Goal: Information Seeking & Learning: Compare options

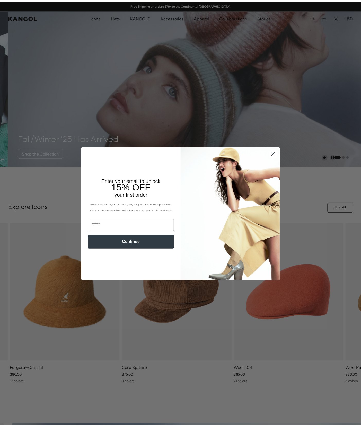
scroll to position [0, 106]
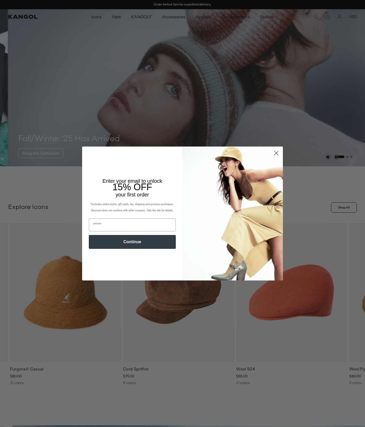
click at [274, 153] on icon "Close dialog" at bounding box center [276, 153] width 4 height 4
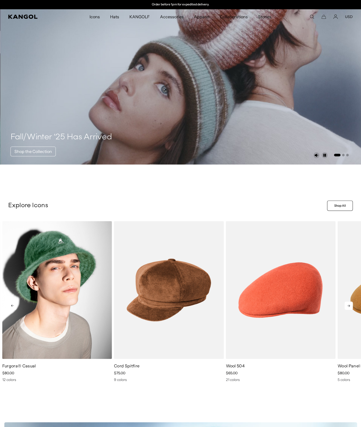
click at [69, 313] on img "1 of 13" at bounding box center [57, 290] width 110 height 138
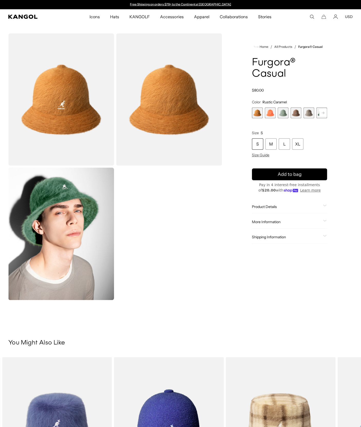
click at [276, 110] on div "Rustic Caramel Variant sold out or unavailable Coral Flame Variant sold out or …" at bounding box center [289, 113] width 75 height 11
click at [269, 113] on span "2 of 12" at bounding box center [270, 113] width 11 height 11
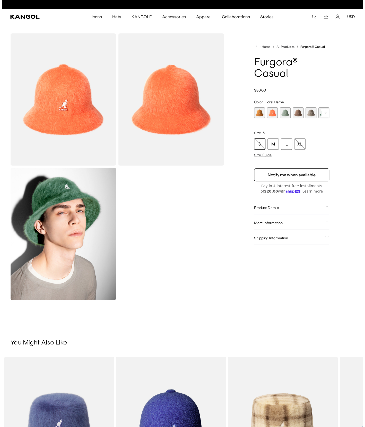
scroll to position [0, 106]
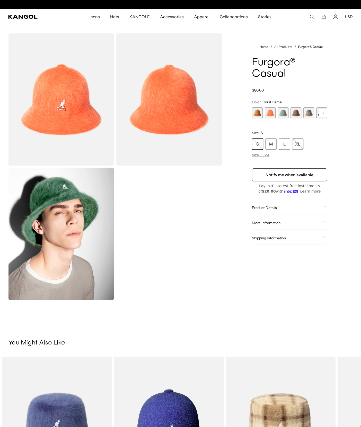
click at [71, 103] on img "Gallery Viewer" at bounding box center [61, 99] width 106 height 132
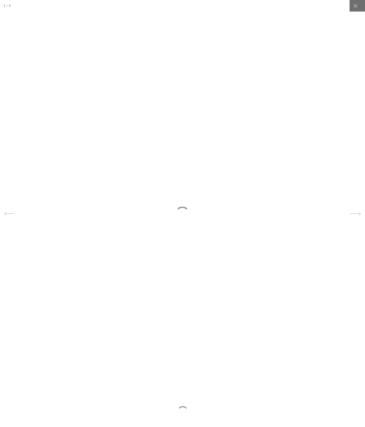
scroll to position [0, 0]
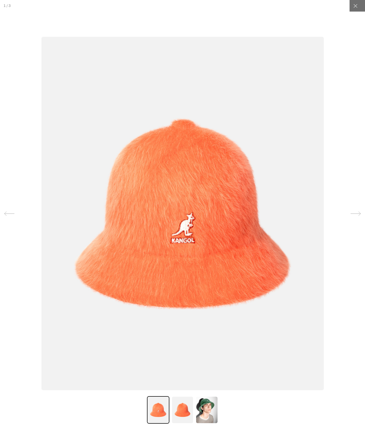
click at [352, 213] on icon at bounding box center [355, 214] width 10 height 10
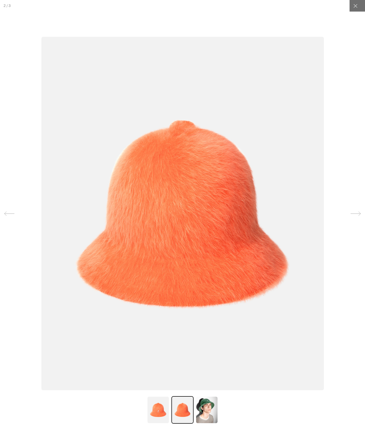
scroll to position [0, 106]
click at [352, 213] on icon at bounding box center [355, 214] width 10 height 10
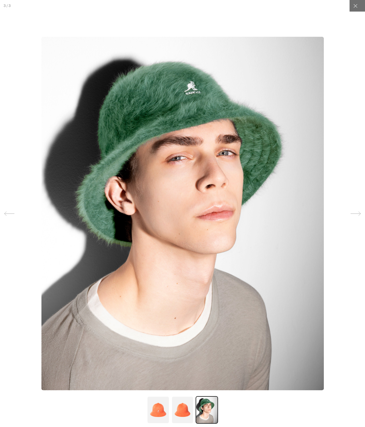
click at [352, 213] on icon at bounding box center [355, 214] width 10 height 10
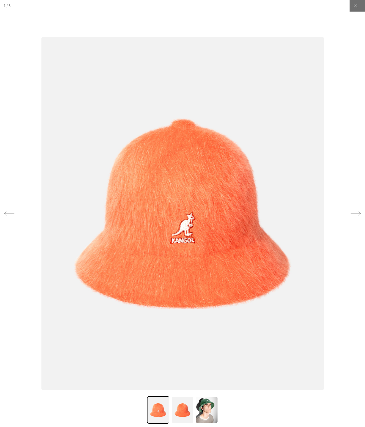
click at [352, 213] on icon at bounding box center [355, 214] width 10 height 10
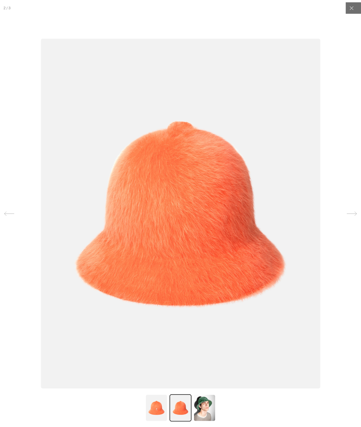
scroll to position [0, 0]
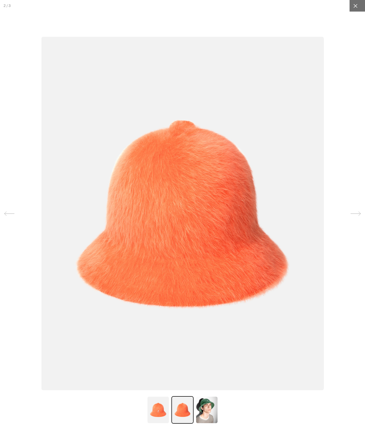
click at [353, 8] on icon at bounding box center [355, 5] width 5 height 5
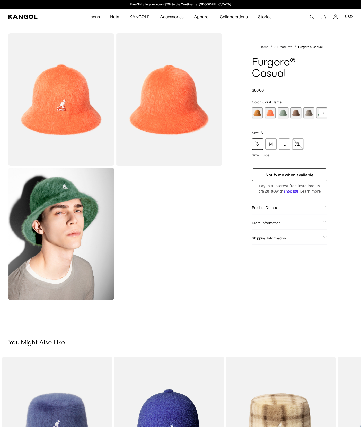
click at [321, 114] on rect at bounding box center [323, 113] width 8 height 8
drag, startPoint x: 321, startPoint y: 114, endPoint x: 315, endPoint y: 113, distance: 6.2
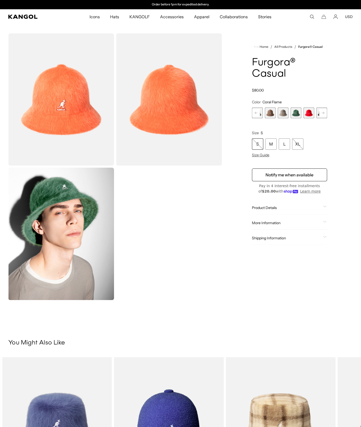
click at [309, 115] on span "7 of 12" at bounding box center [308, 113] width 11 height 11
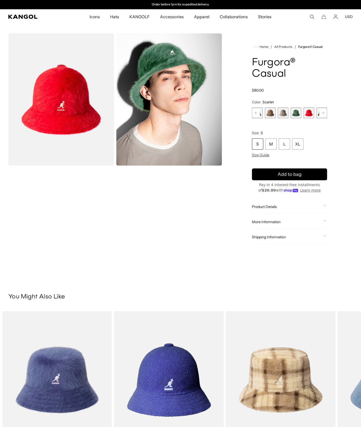
click at [323, 112] on rect at bounding box center [323, 113] width 8 height 8
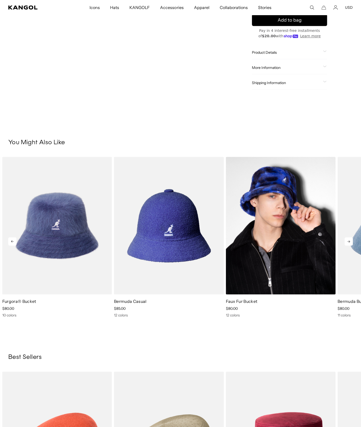
click at [272, 218] on img "3 of 5" at bounding box center [281, 226] width 110 height 138
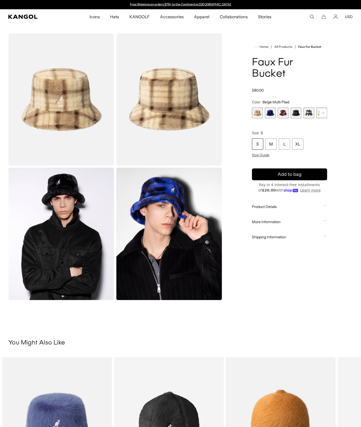
click at [275, 115] on span "2 of 12" at bounding box center [270, 113] width 11 height 11
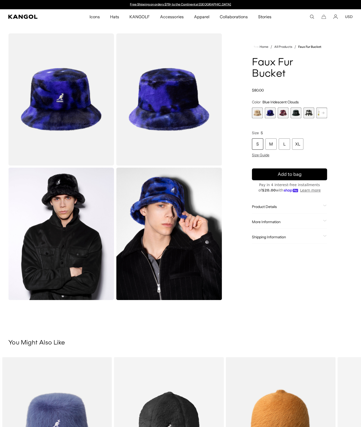
click at [284, 114] on span "3 of 12" at bounding box center [283, 113] width 11 height 11
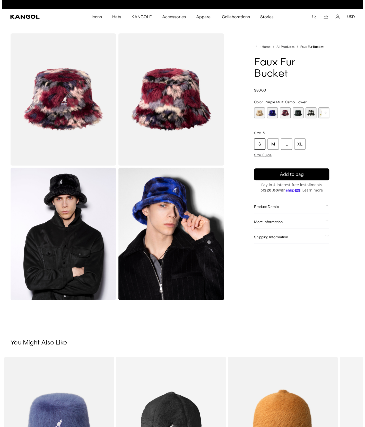
scroll to position [0, 106]
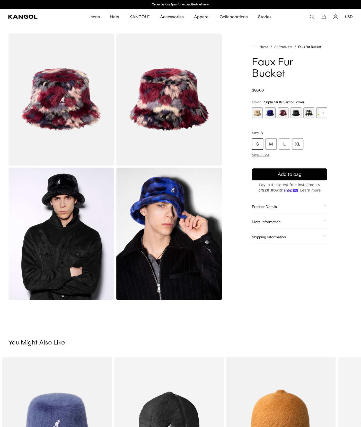
click at [55, 109] on img "Gallery Viewer" at bounding box center [61, 99] width 106 height 132
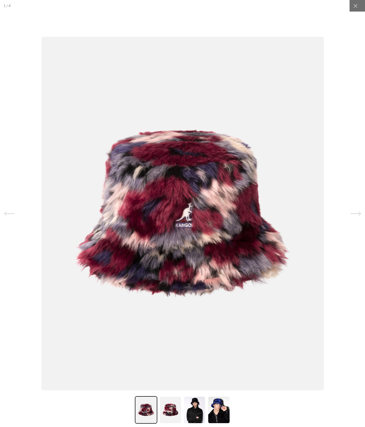
scroll to position [0, 0]
click at [168, 411] on img at bounding box center [170, 410] width 22 height 28
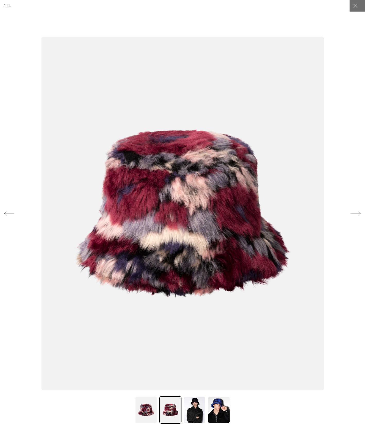
click at [191, 411] on img at bounding box center [194, 410] width 22 height 28
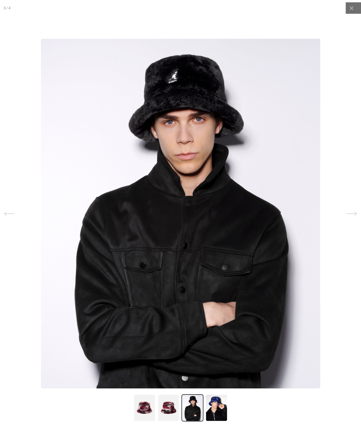
scroll to position [0, 106]
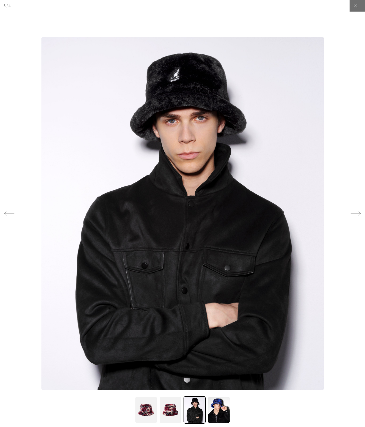
click at [210, 417] on img at bounding box center [219, 410] width 22 height 28
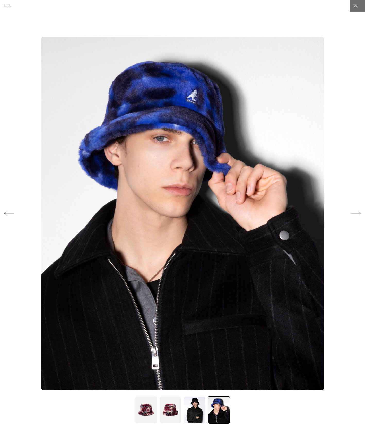
click at [353, 7] on icon at bounding box center [355, 5] width 5 height 5
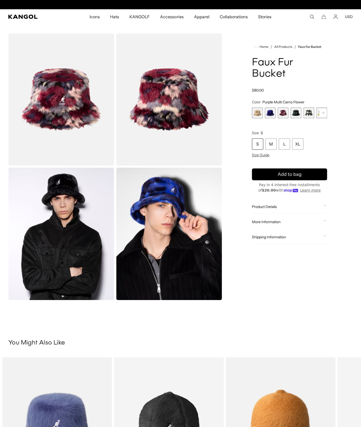
scroll to position [0, 0]
click at [323, 113] on rect at bounding box center [323, 113] width 8 height 8
click at [321, 114] on rect at bounding box center [323, 113] width 8 height 8
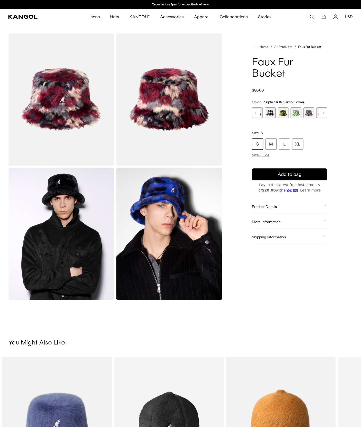
click at [317, 112] on span "9 of 12" at bounding box center [321, 113] width 11 height 11
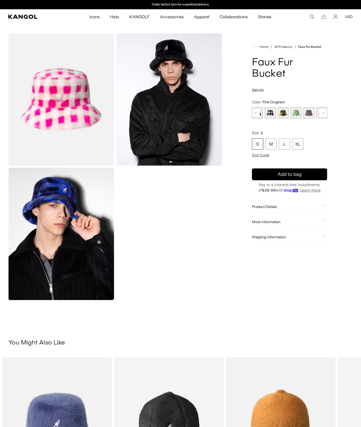
click at [307, 113] on span "8 of 12" at bounding box center [308, 113] width 11 height 11
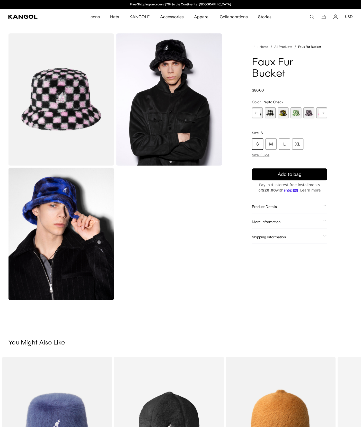
click at [316, 115] on span "9 of 12" at bounding box center [321, 113] width 11 height 11
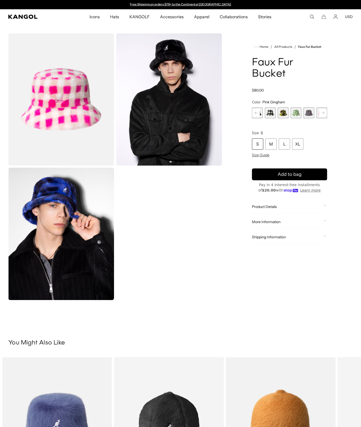
click at [73, 120] on img "Gallery Viewer" at bounding box center [61, 99] width 106 height 132
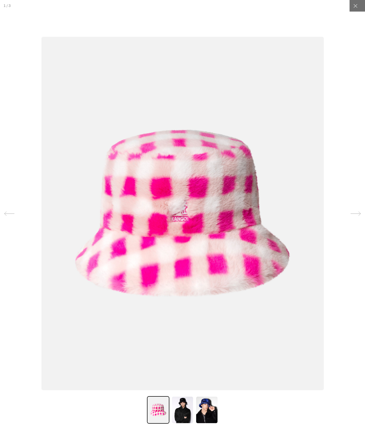
scroll to position [0, 106]
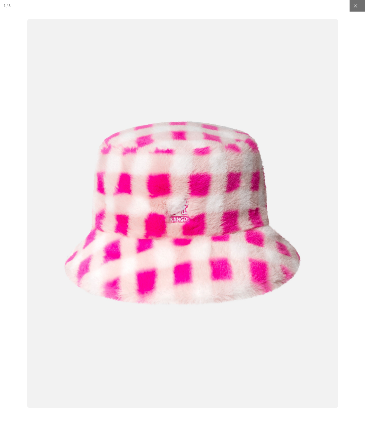
click at [353, 6] on icon at bounding box center [355, 5] width 5 height 5
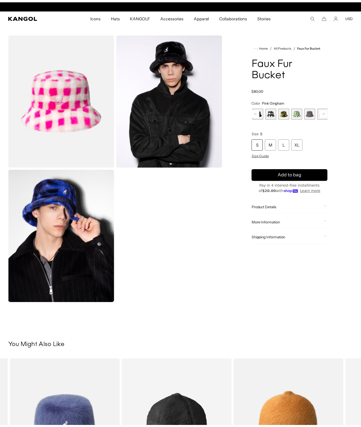
scroll to position [0, 0]
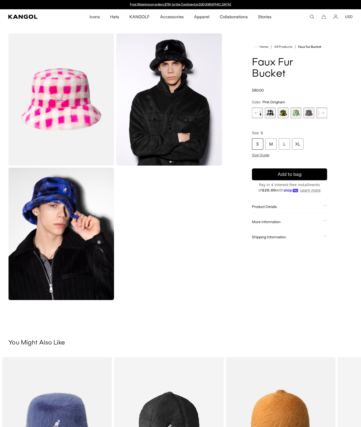
click at [323, 114] on rect at bounding box center [323, 113] width 8 height 8
click at [323, 113] on icon at bounding box center [323, 113] width 3 height 2
click at [323, 113] on icon at bounding box center [323, 113] width 8 height 8
click at [323, 113] on icon at bounding box center [323, 113] width 3 height 2
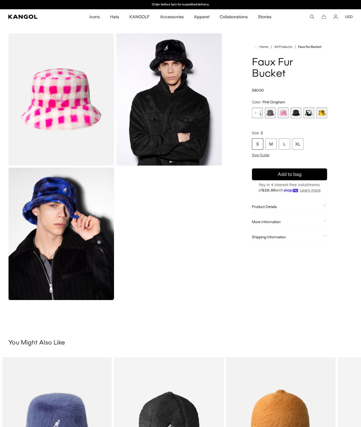
click at [324, 113] on span "12 of 12" at bounding box center [321, 113] width 11 height 11
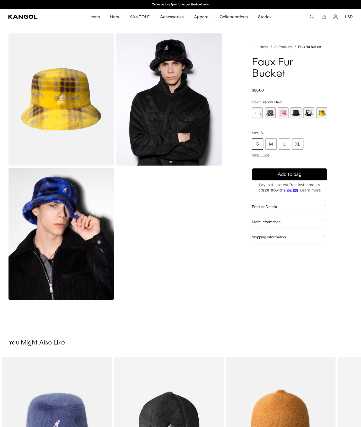
click at [310, 112] on span "11 of 12" at bounding box center [308, 113] width 11 height 11
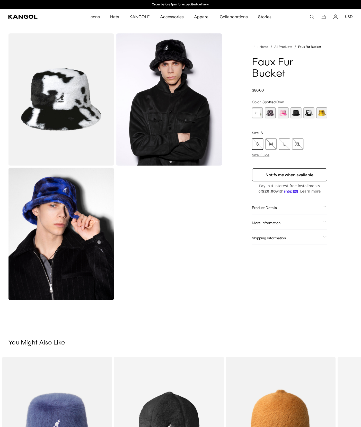
drag, startPoint x: 259, startPoint y: 112, endPoint x: 220, endPoint y: 12, distance: 107.9
click at [259, 112] on rect at bounding box center [256, 113] width 8 height 8
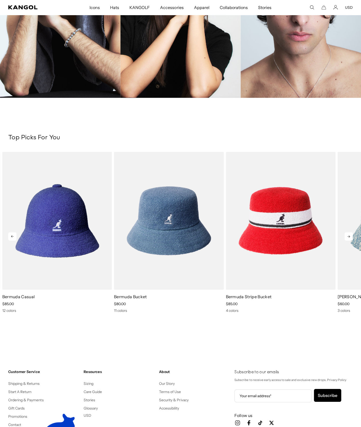
scroll to position [669, 0]
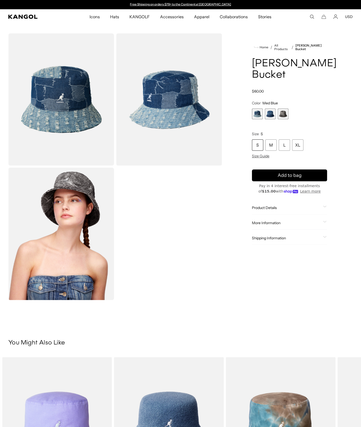
click at [52, 109] on img "Gallery Viewer" at bounding box center [61, 99] width 106 height 132
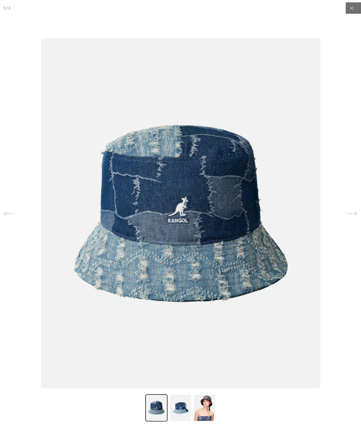
scroll to position [0, 106]
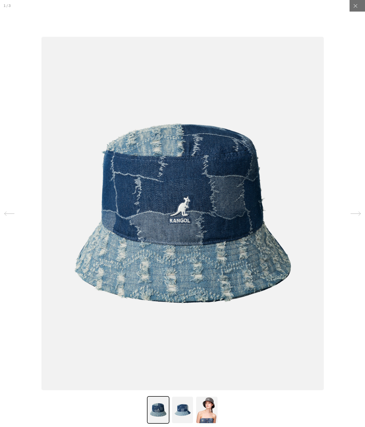
click at [182, 412] on img at bounding box center [182, 410] width 22 height 28
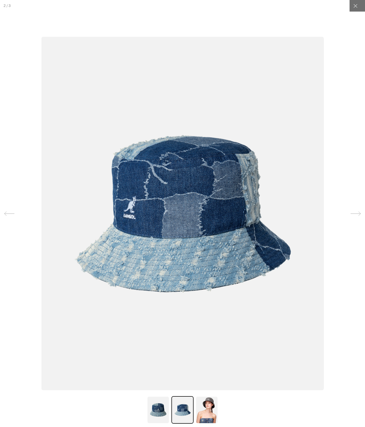
click at [201, 410] on img at bounding box center [206, 410] width 22 height 28
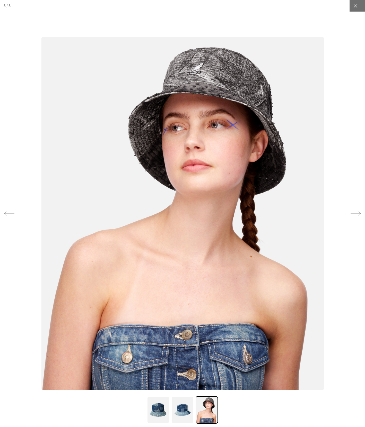
click at [354, 9] on div at bounding box center [355, 6] width 12 height 12
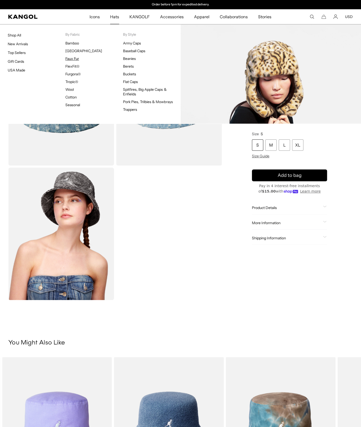
click at [74, 60] on link "Faux Fur" at bounding box center [72, 58] width 14 height 5
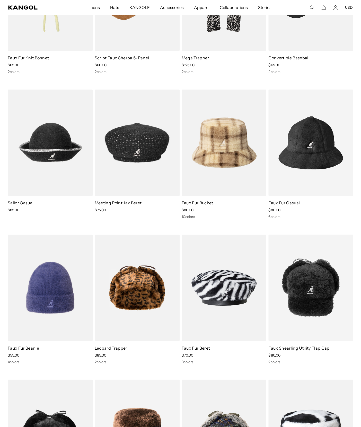
scroll to position [0, 106]
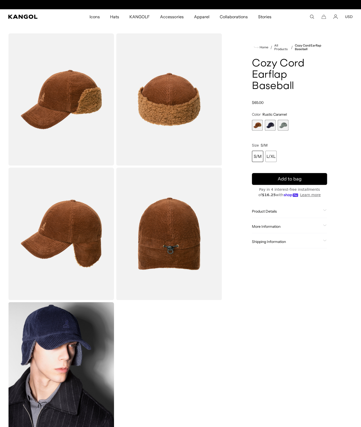
click at [271, 126] on span "2 of 3" at bounding box center [270, 125] width 11 height 11
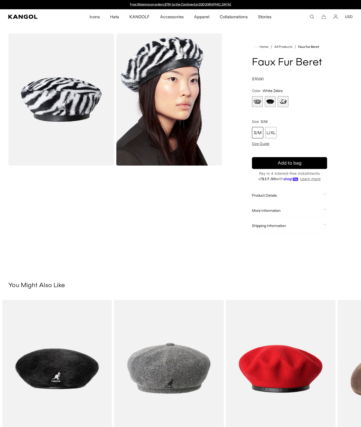
click at [285, 101] on span "3 of 3" at bounding box center [283, 101] width 11 height 11
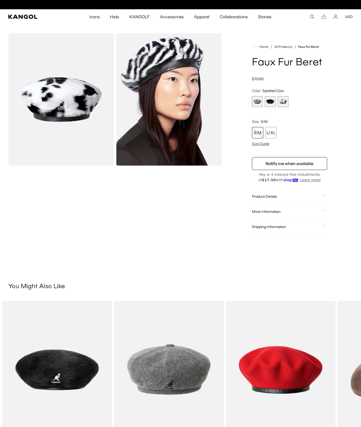
scroll to position [0, 106]
click at [274, 105] on span "2 of 3" at bounding box center [270, 101] width 11 height 11
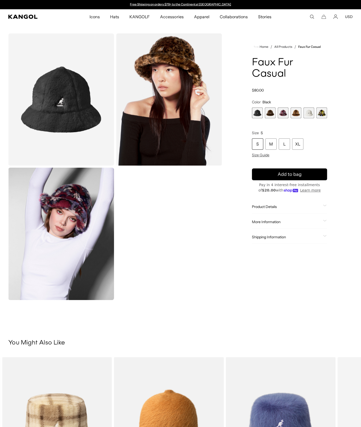
click at [284, 114] on span "3 of 6" at bounding box center [283, 113] width 11 height 11
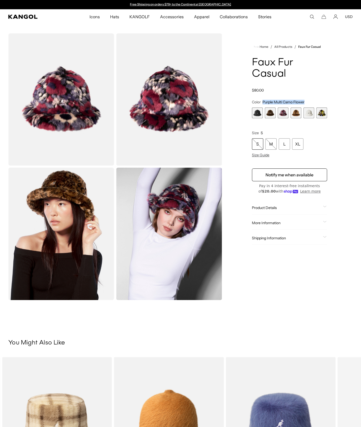
drag, startPoint x: 310, startPoint y: 102, endPoint x: 263, endPoint y: 102, distance: 46.6
click at [263, 102] on fieldset "Color Purple Multi Camo Flower Previous Next Black Variant sold out or unavaila…" at bounding box center [289, 109] width 75 height 19
copy span "Purple Multi Camo Flower"
